Goal: Task Accomplishment & Management: Manage account settings

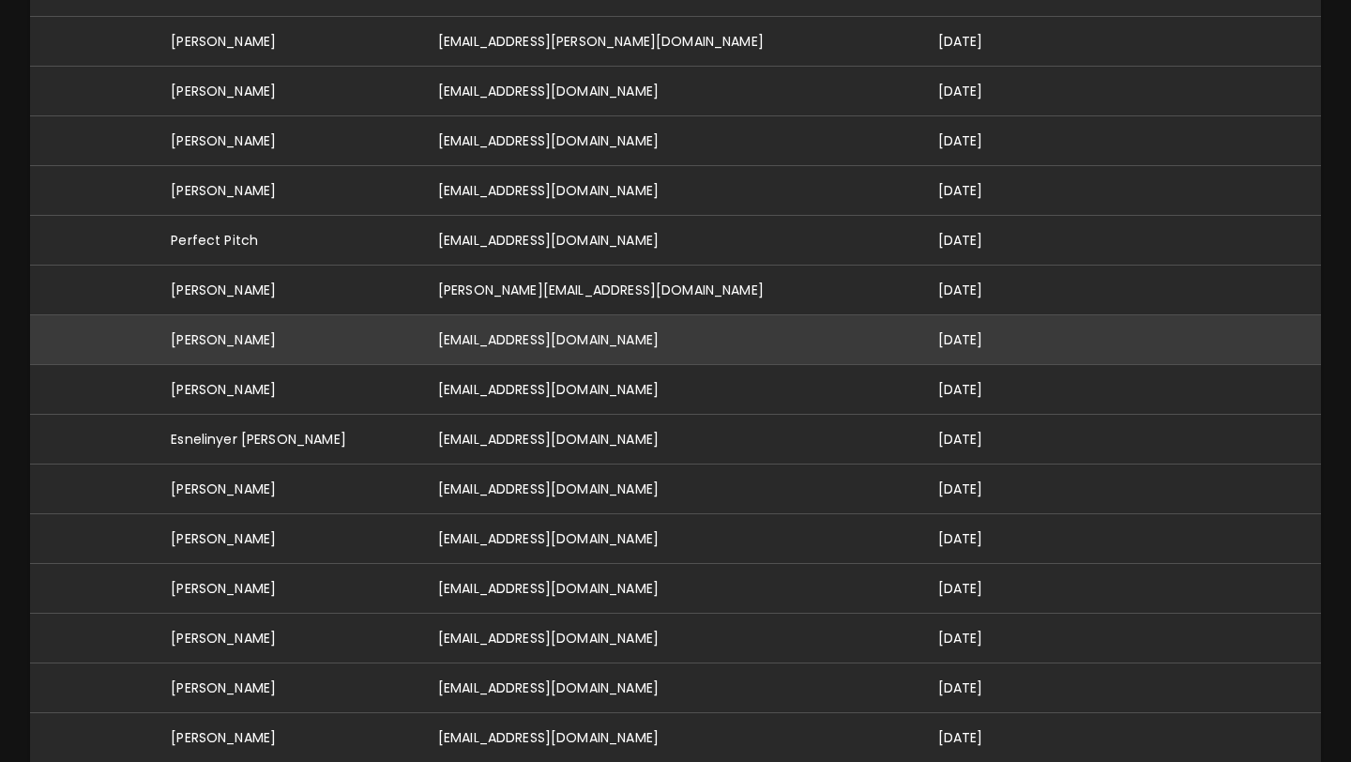
scroll to position [293, 0]
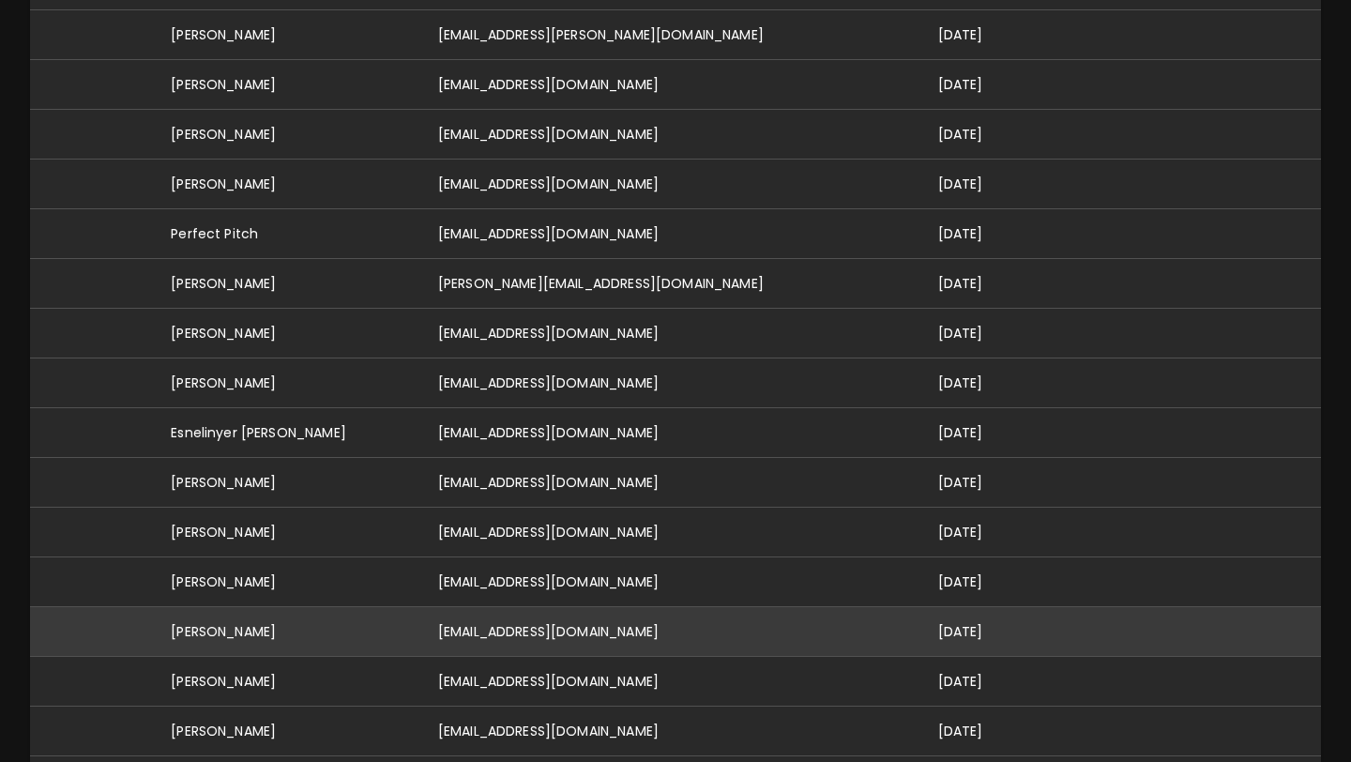
click at [403, 607] on td "[PERSON_NAME]" at bounding box center [289, 632] width 267 height 50
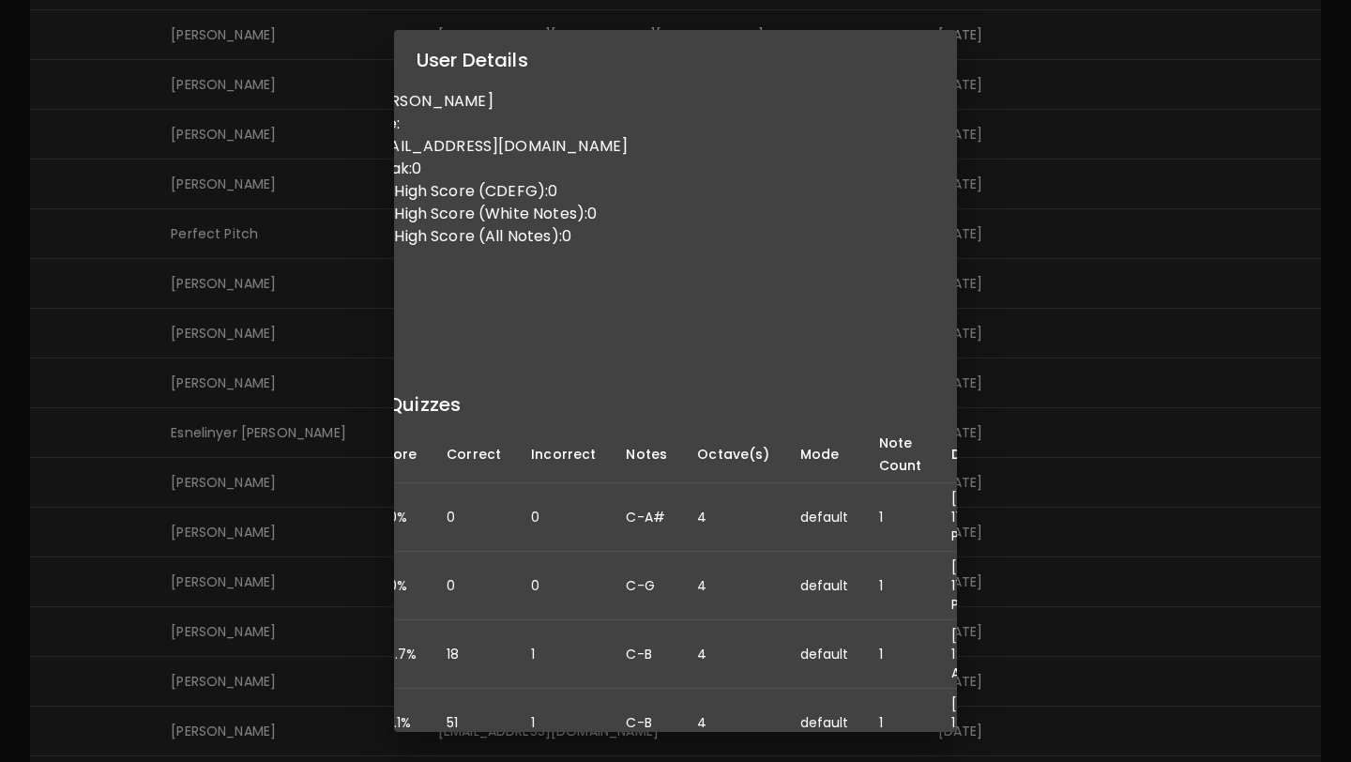
scroll to position [0, 160]
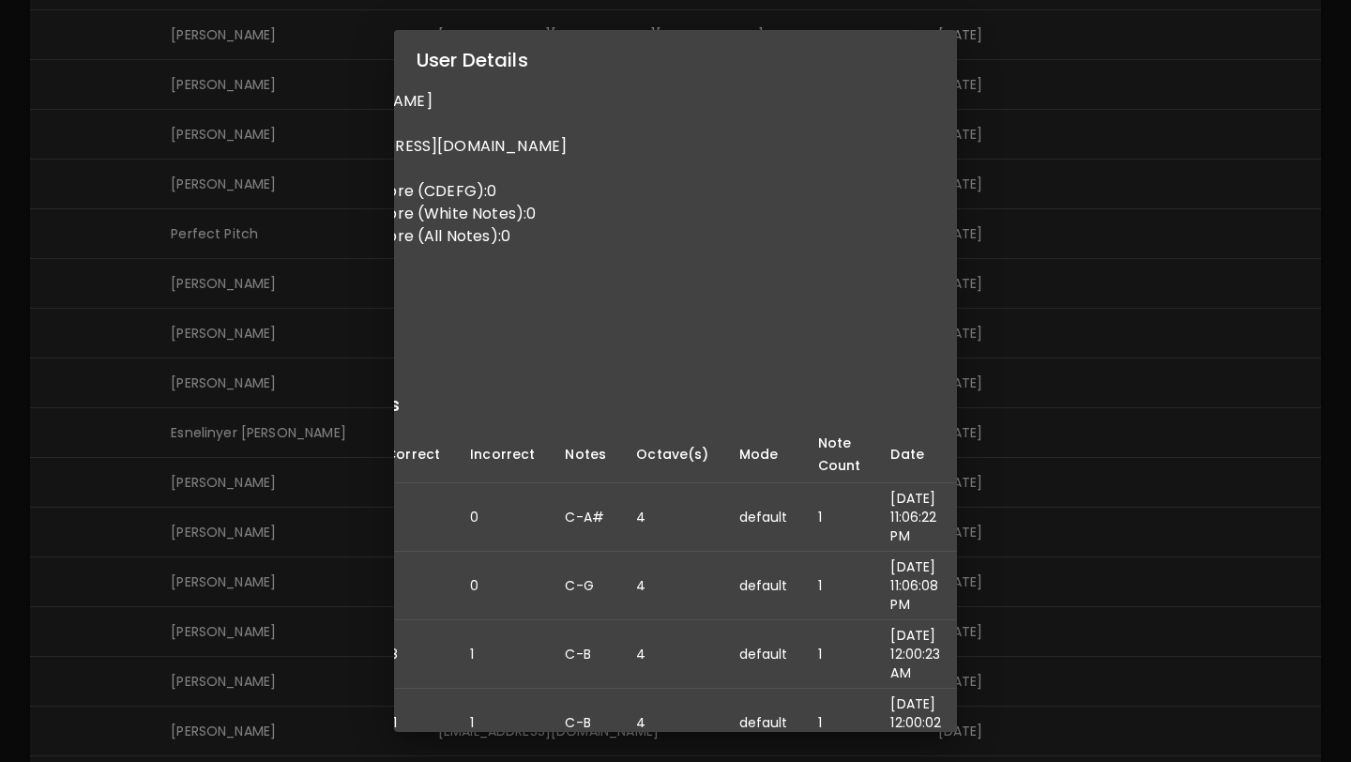
click at [46, 575] on div "User Details Name: Lukas Taylor Username: Email: lukastaylor0516@gmail.com Dail…" at bounding box center [675, 381] width 1351 height 762
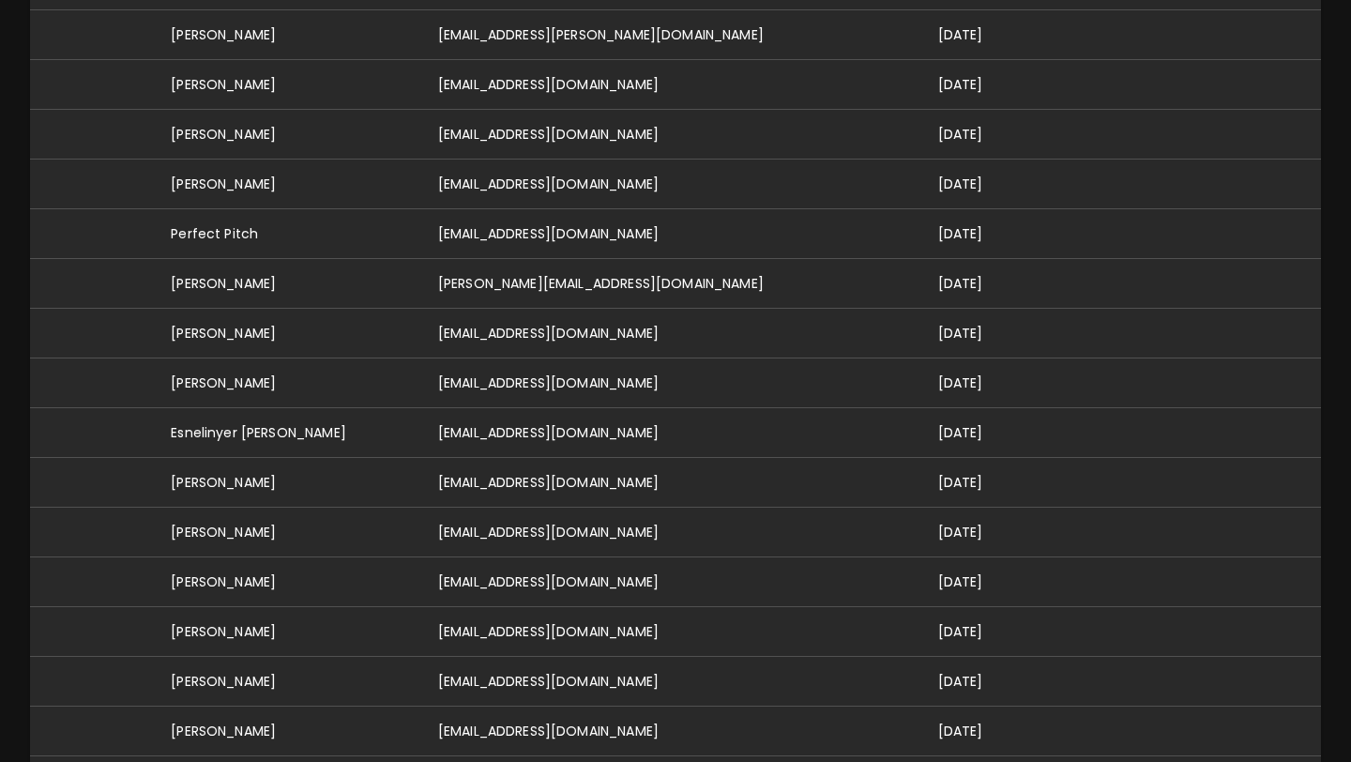
scroll to position [0, 0]
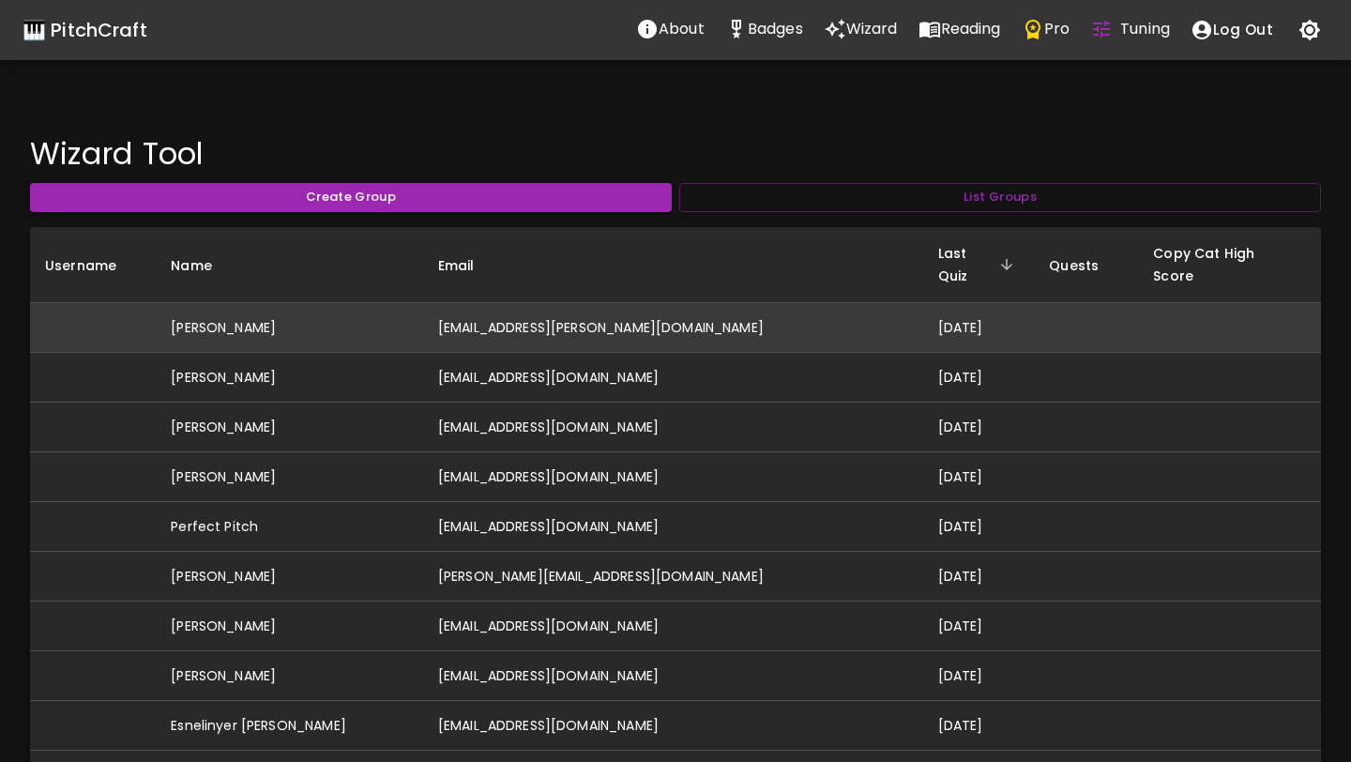
click at [397, 312] on td "[PERSON_NAME]" at bounding box center [289, 328] width 267 height 50
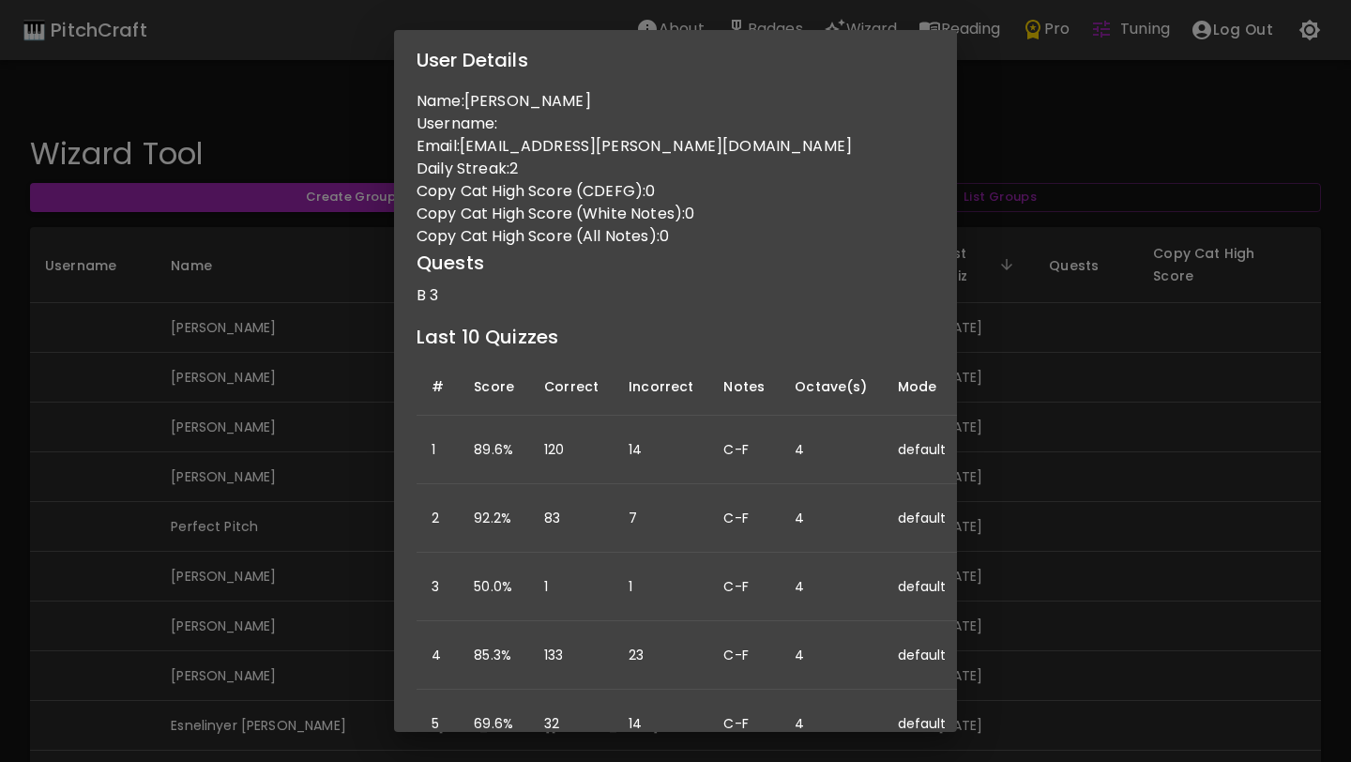
click at [116, 501] on div "User Details Name: Abigail Hinchcliffe Username: Email: abigail.r.hinchcliffe@g…" at bounding box center [675, 381] width 1351 height 762
